Goal: Transaction & Acquisition: Book appointment/travel/reservation

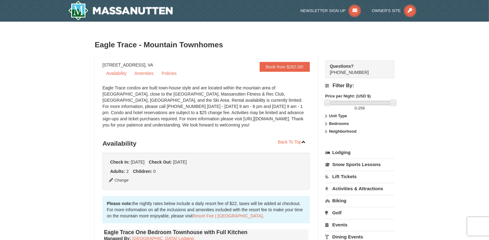
scroll to position [123, 0]
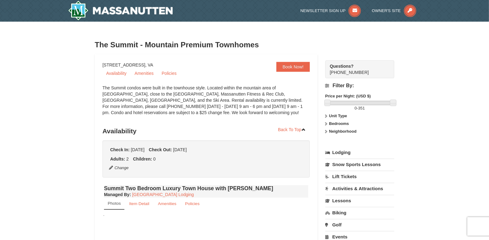
select select "10"
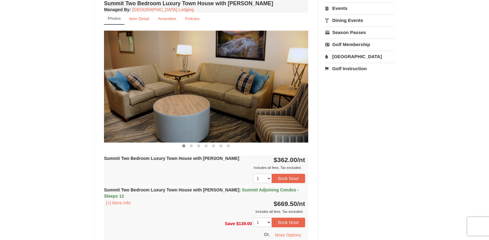
scroll to position [247, 0]
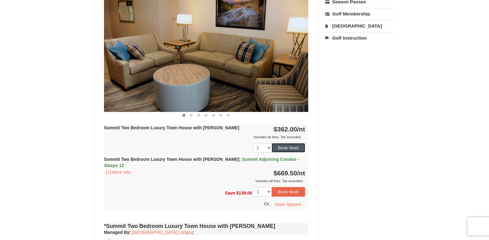
click at [294, 145] on button "Book Now!" at bounding box center [288, 147] width 33 height 9
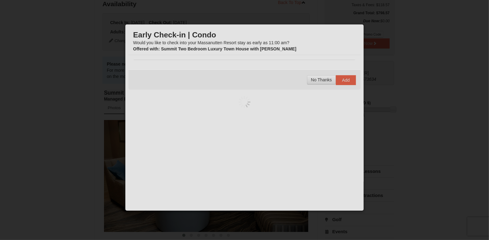
scroll to position [54, 0]
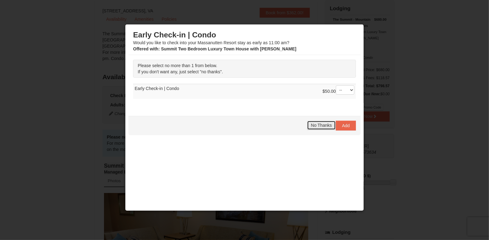
click at [313, 125] on span "No Thanks" at bounding box center [321, 125] width 21 height 5
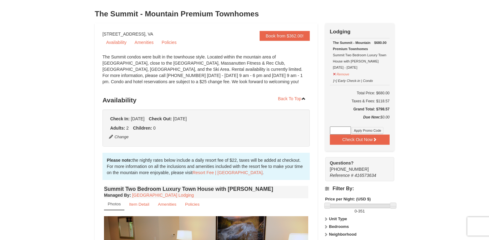
scroll to position [0, 0]
